Goal: Information Seeking & Learning: Find specific fact

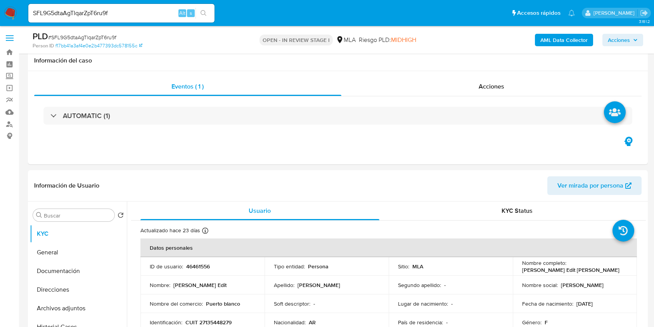
select select "10"
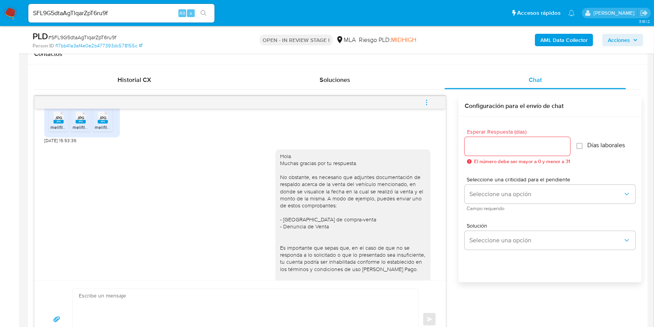
scroll to position [607, 0]
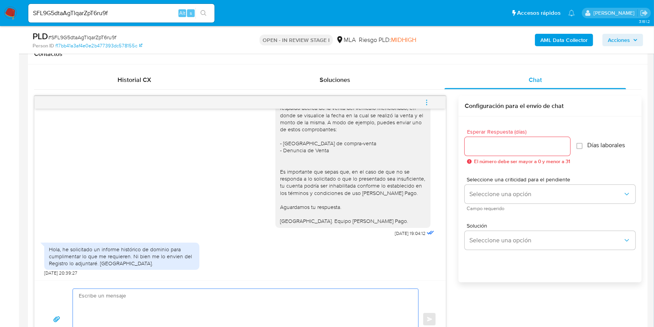
click at [140, 304] on textarea at bounding box center [244, 319] width 330 height 61
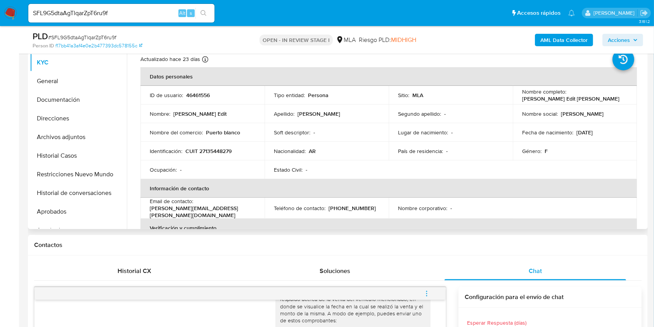
scroll to position [155, 0]
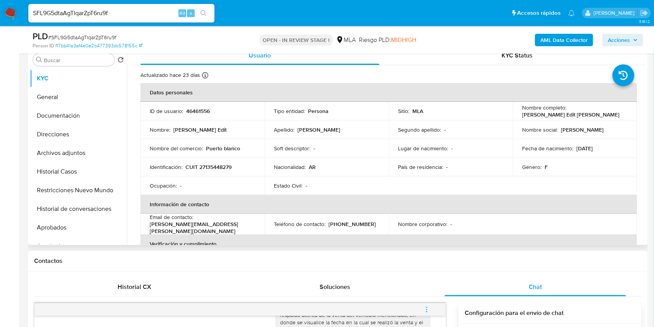
click at [204, 109] on p "46461556" at bounding box center [198, 110] width 24 height 7
copy p "46461556"
click at [226, 168] on p "CUIT 27135448279" at bounding box center [208, 166] width 46 height 7
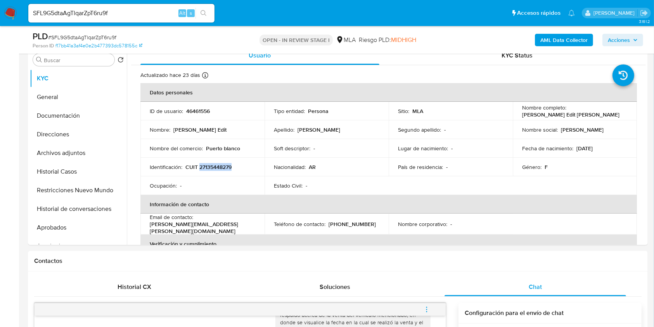
copy p "27135448279"
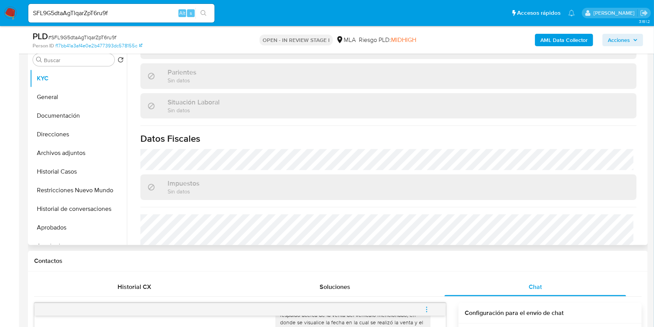
scroll to position [362, 0]
click at [71, 131] on button "Direcciones" at bounding box center [75, 134] width 91 height 19
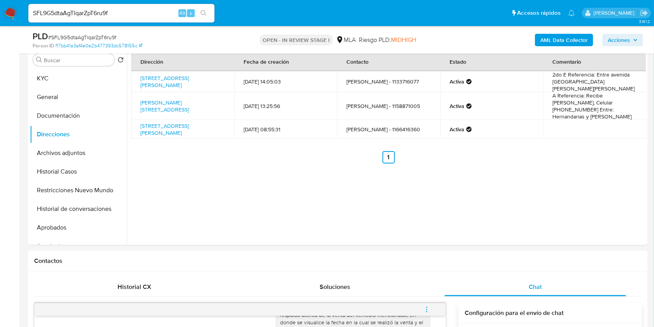
drag, startPoint x: 48, startPoint y: 79, endPoint x: 12, endPoint y: 112, distance: 49.4
click at [48, 79] on button "KYC" at bounding box center [78, 78] width 97 height 19
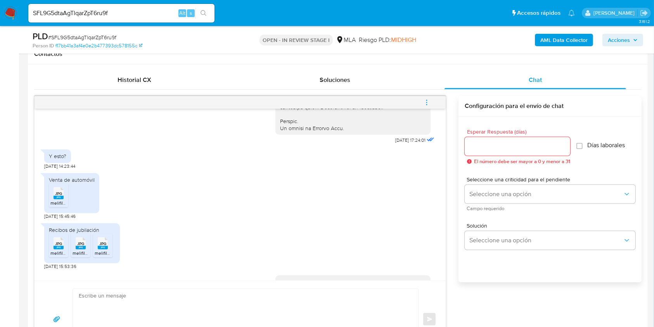
scroll to position [465, 0]
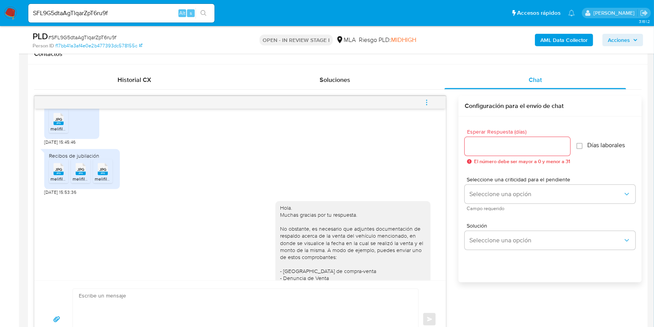
click at [44, 195] on span "[DATE] 15:53:36" at bounding box center [60, 192] width 32 height 6
drag, startPoint x: 44, startPoint y: 207, endPoint x: 64, endPoint y: 210, distance: 19.7
click at [64, 210] on div "[DATE] 17:24:01 Y esto? [DATE] 14:23:44 Venta de automóvil JPG JPG melifile5320…" at bounding box center [240, 194] width 411 height 171
click at [63, 195] on span "[DATE] 15:53:36" at bounding box center [60, 192] width 32 height 6
drag, startPoint x: 63, startPoint y: 207, endPoint x: 44, endPoint y: 205, distance: 19.1
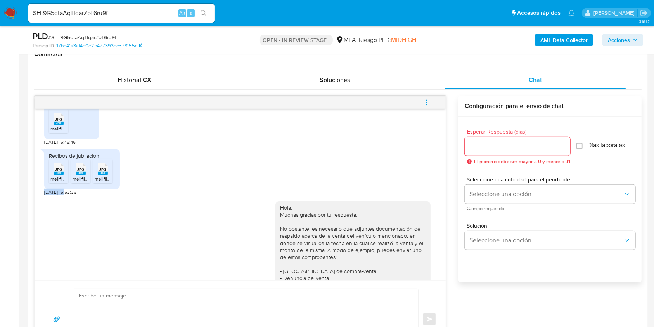
click at [44, 195] on span "[DATE] 15:53:36" at bounding box center [60, 192] width 32 height 6
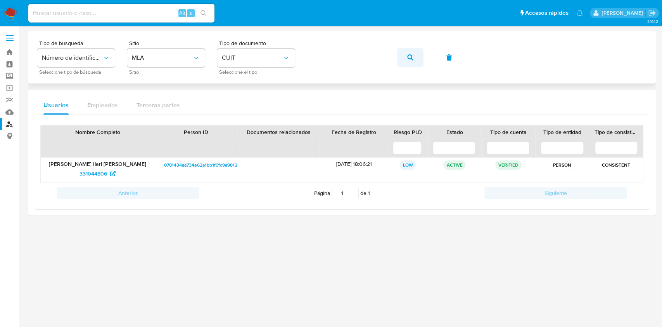
click at [403, 58] on button "button" at bounding box center [410, 57] width 26 height 19
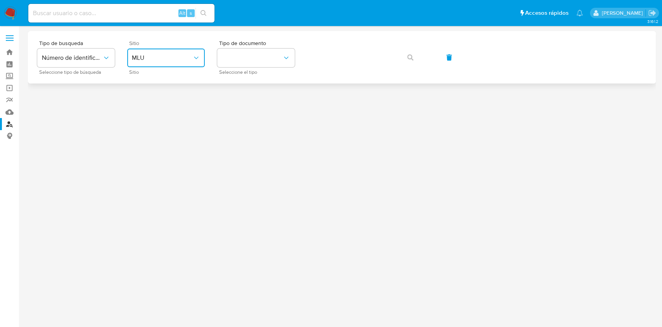
drag, startPoint x: 183, startPoint y: 59, endPoint x: 180, endPoint y: 64, distance: 6.3
click at [183, 59] on span "MLU" at bounding box center [162, 58] width 60 height 8
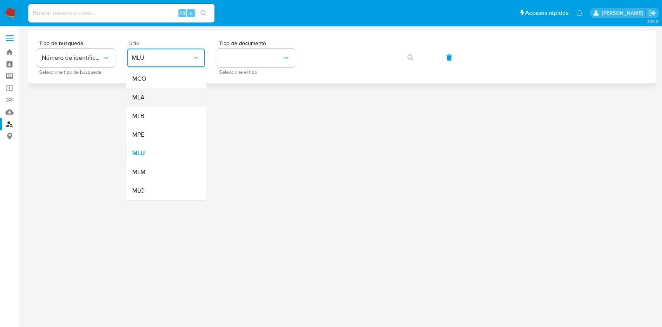
click at [165, 101] on div "MLA" at bounding box center [164, 97] width 64 height 19
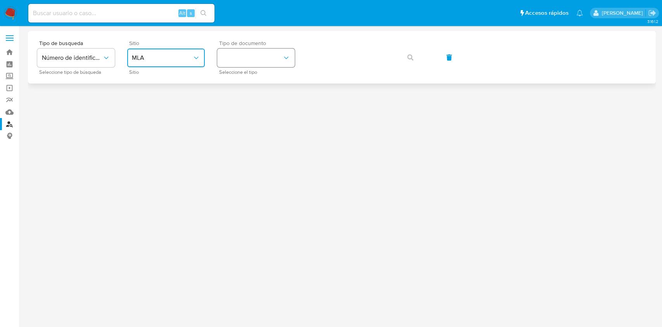
click at [251, 62] on button "identificationType" at bounding box center [256, 57] width 78 height 19
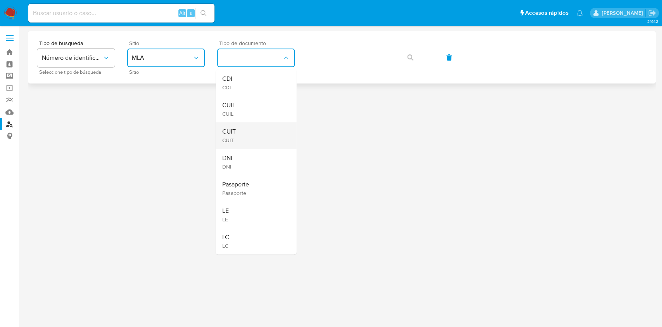
click at [259, 126] on div "CUIT CUIT" at bounding box center [254, 135] width 64 height 26
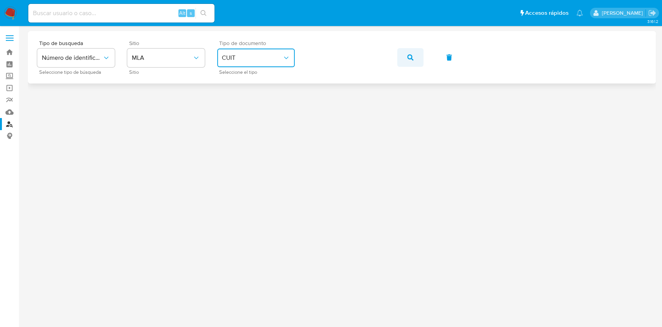
click at [409, 59] on icon "button" at bounding box center [410, 57] width 6 height 6
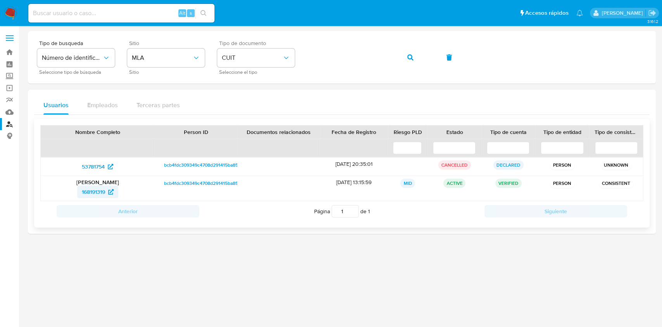
click at [109, 188] on span "168191319" at bounding box center [98, 191] width 32 height 12
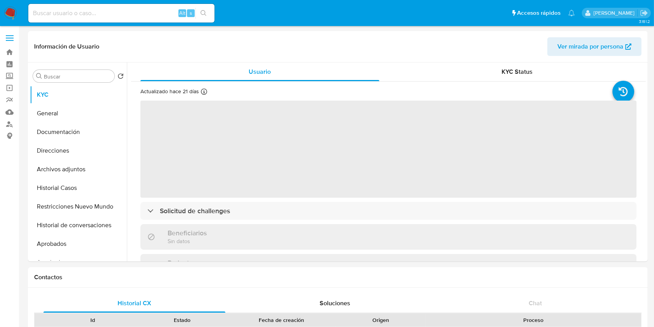
select select "10"
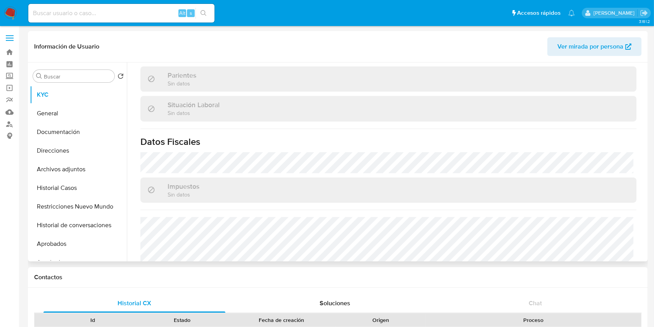
scroll to position [416, 0]
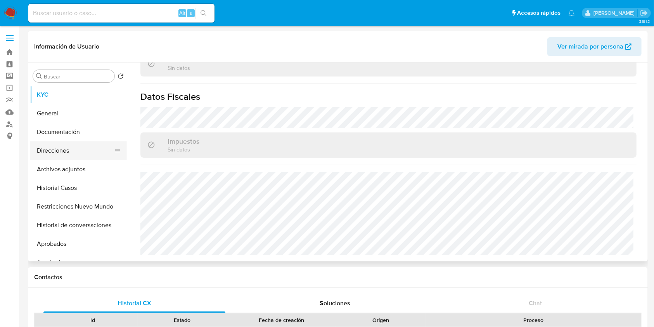
click at [71, 152] on button "Direcciones" at bounding box center [75, 150] width 91 height 19
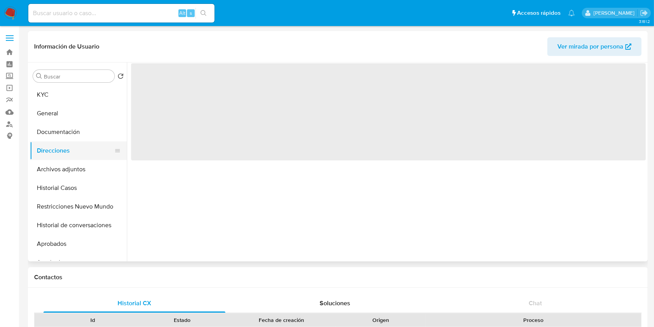
scroll to position [0, 0]
